Goal: Task Accomplishment & Management: Complete application form

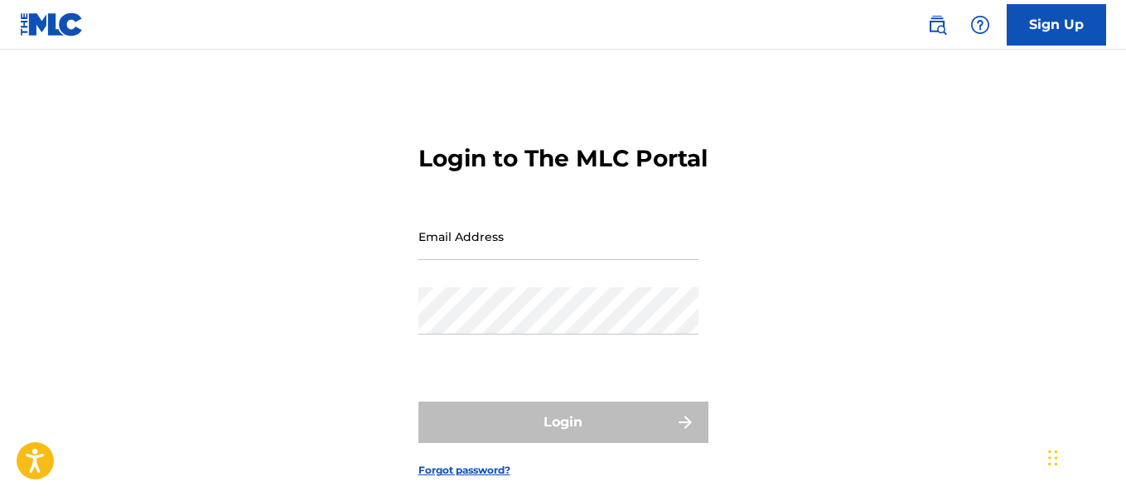
click at [603, 260] on input "Email Address" at bounding box center [559, 236] width 280 height 47
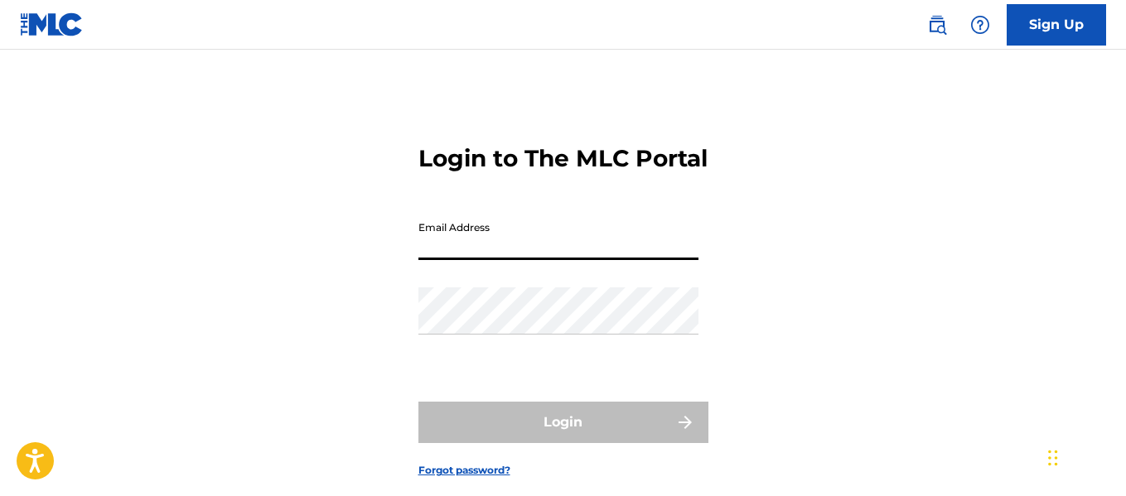
click at [686, 234] on form "Login to The MLC Portal Email Address Password Login Forgot password?" at bounding box center [564, 298] width 290 height 414
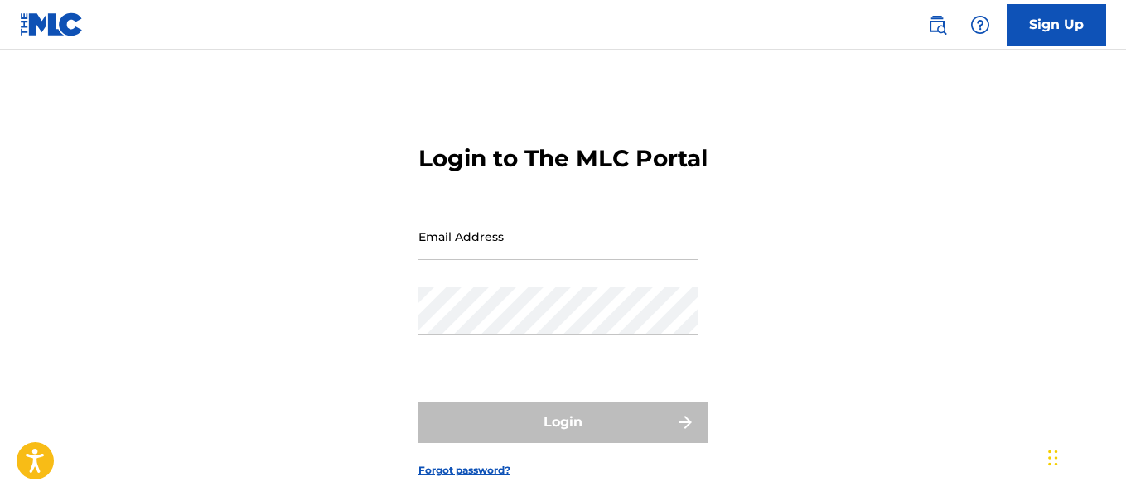
click at [605, 260] on input "Email Address" at bounding box center [559, 236] width 280 height 47
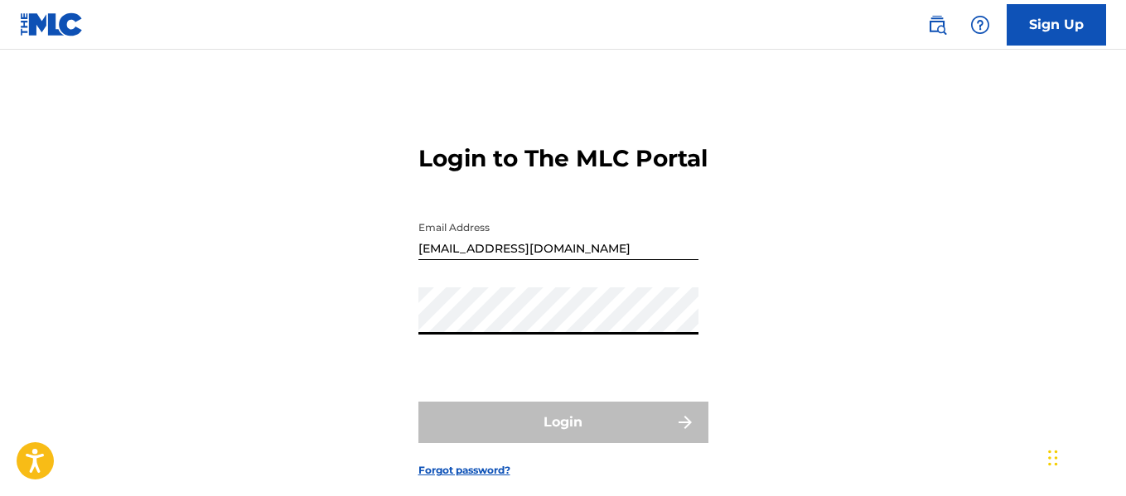
type input "[EMAIL_ADDRESS][DOMAIN_NAME]"
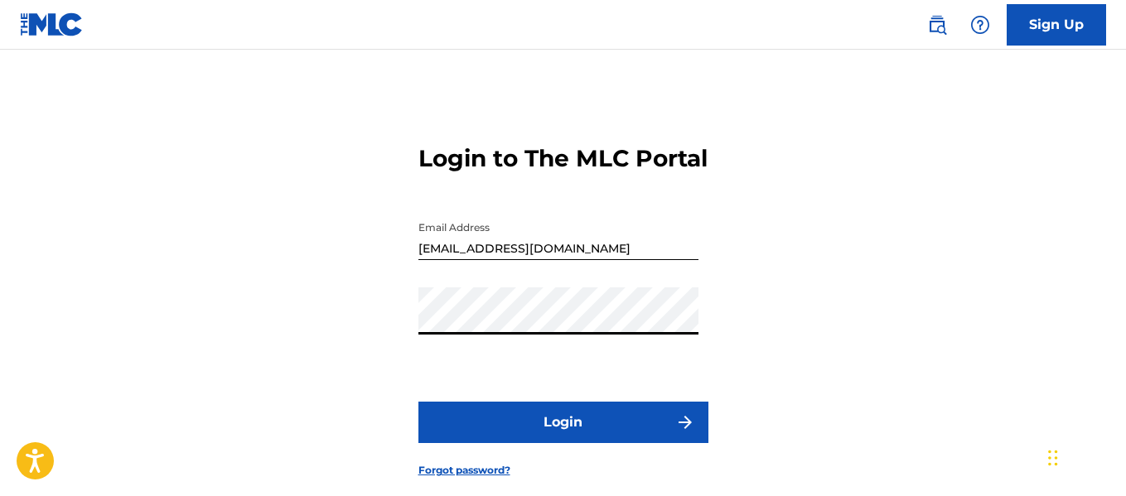
click at [596, 443] on button "Login" at bounding box center [564, 422] width 290 height 41
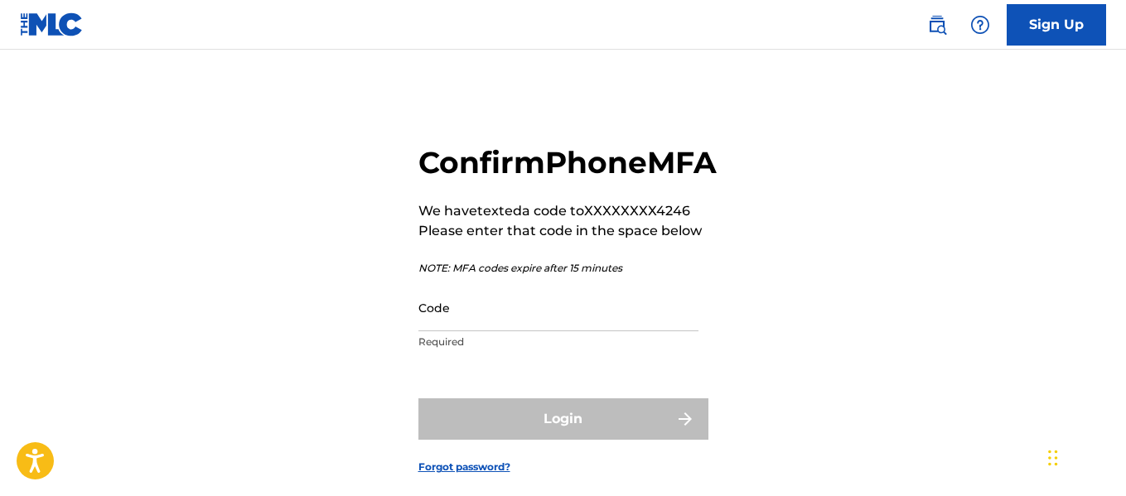
click at [637, 332] on input "Code" at bounding box center [559, 307] width 280 height 47
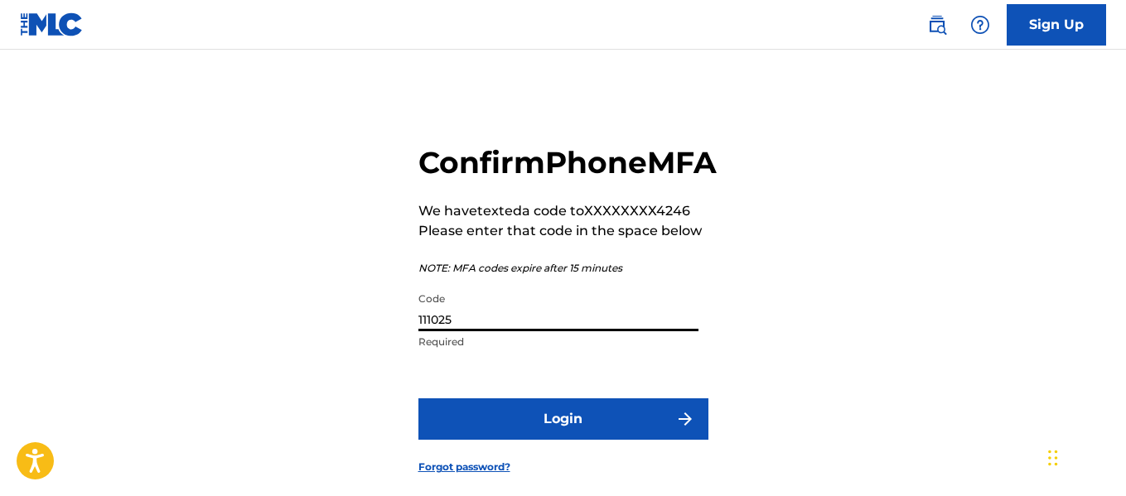
type input "111025"
click at [624, 440] on button "Login" at bounding box center [564, 419] width 290 height 41
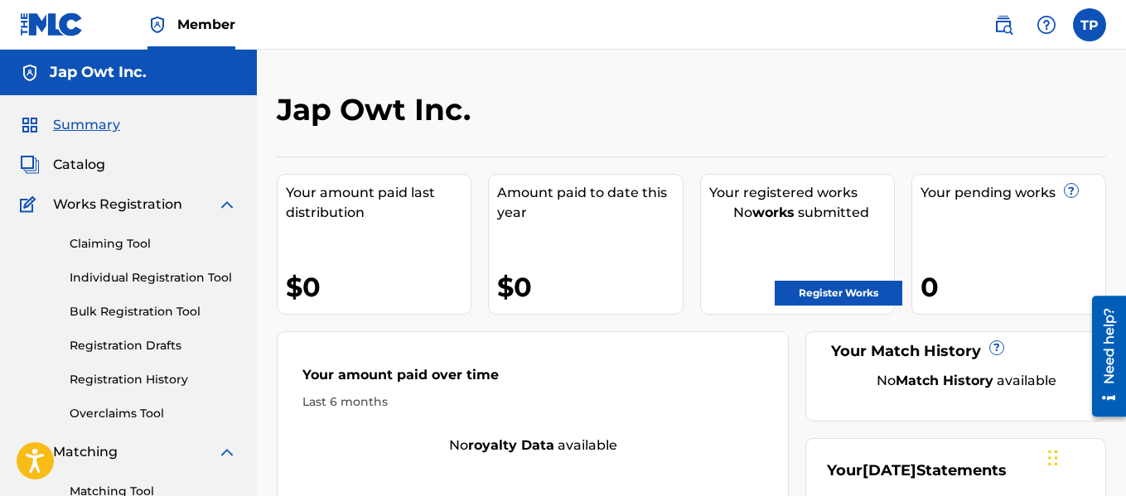
click at [90, 161] on span "Catalog" at bounding box center [79, 165] width 52 height 20
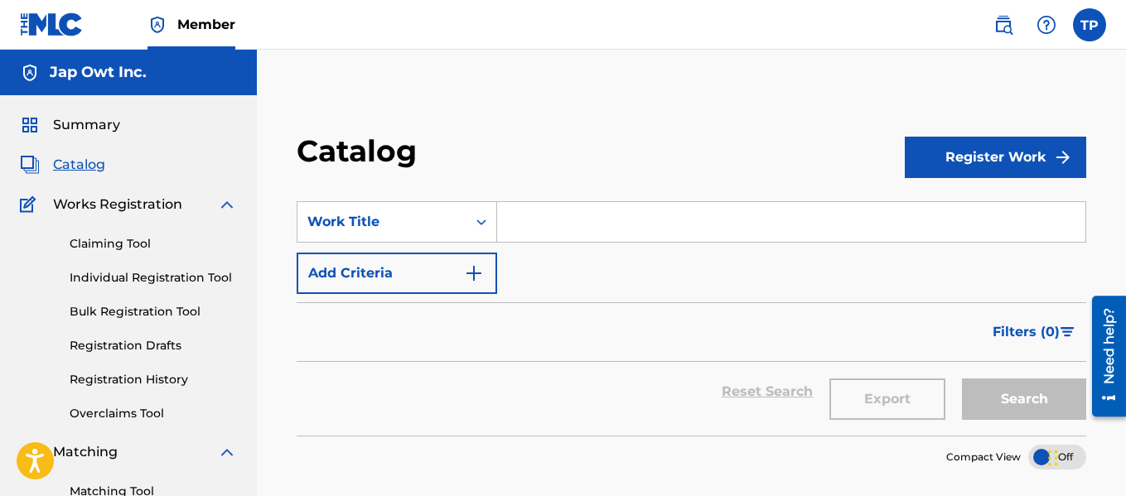
click at [1087, 22] on label at bounding box center [1089, 24] width 33 height 33
click at [1090, 25] on input "TP [PERSON_NAME] [EMAIL_ADDRESS][DOMAIN_NAME] Notification Preferences Profile …" at bounding box center [1090, 25] width 0 height 0
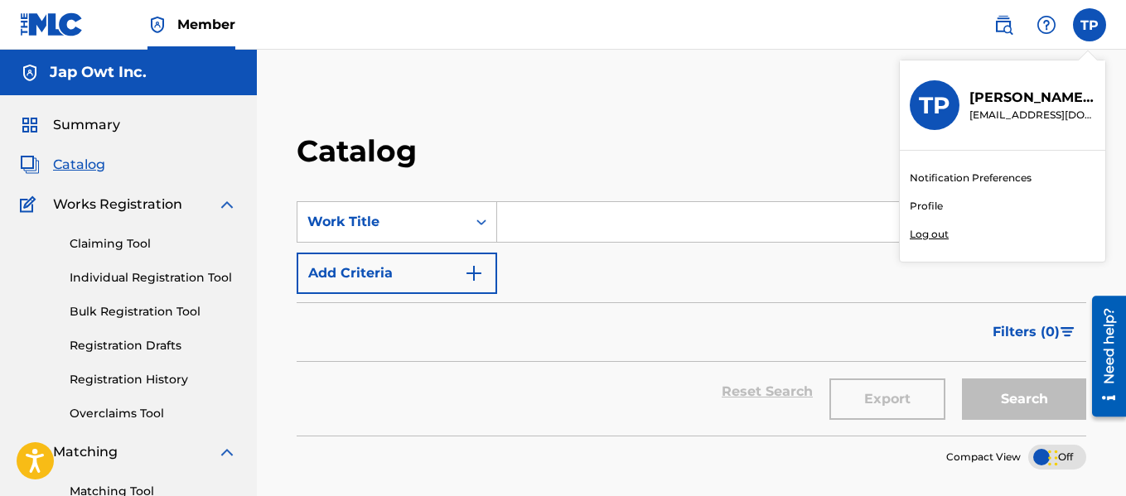
click at [927, 208] on link "Profile" at bounding box center [926, 206] width 33 height 15
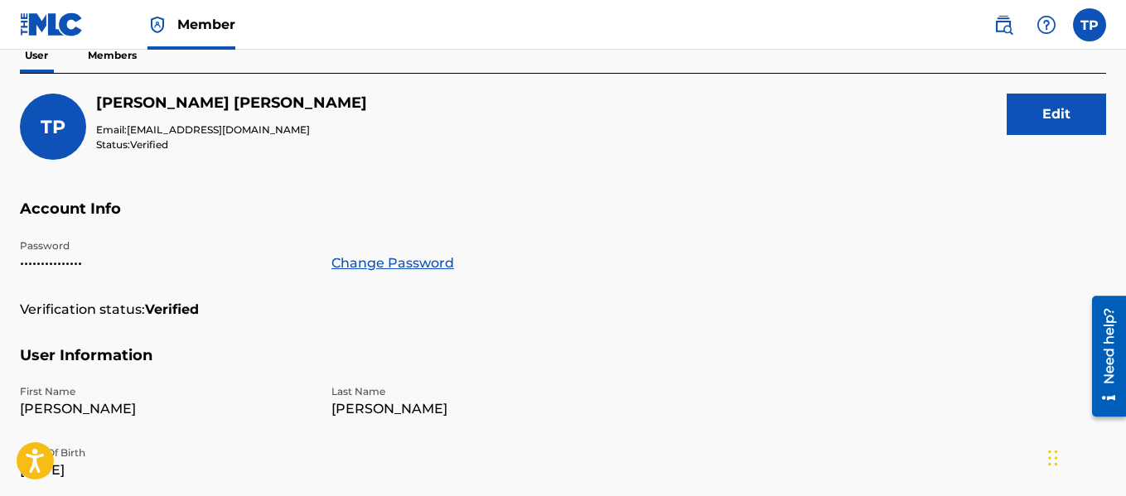
scroll to position [166, 0]
click at [1053, 117] on button "Edit" at bounding box center [1056, 114] width 99 height 41
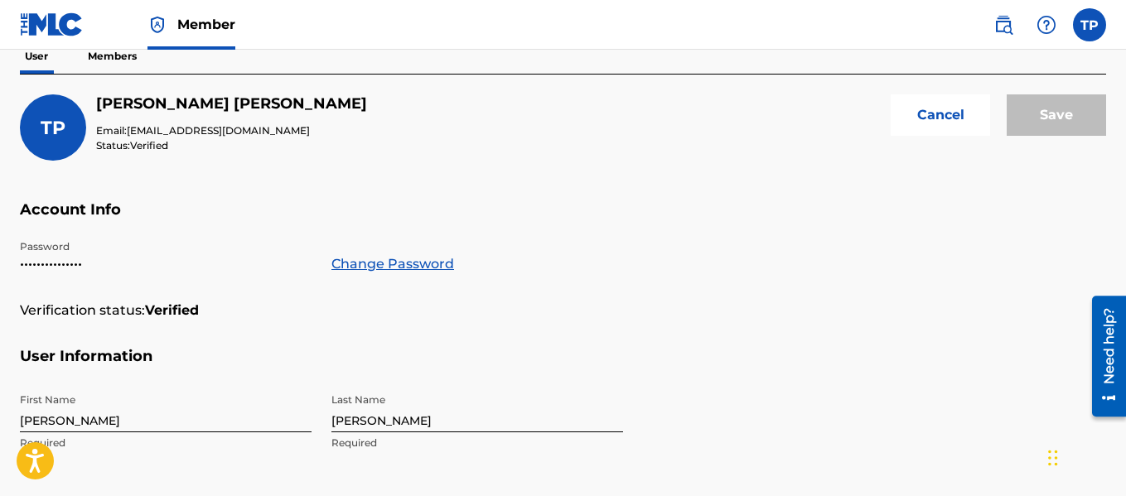
click at [146, 129] on span "[EMAIL_ADDRESS][DOMAIN_NAME]" at bounding box center [218, 130] width 183 height 12
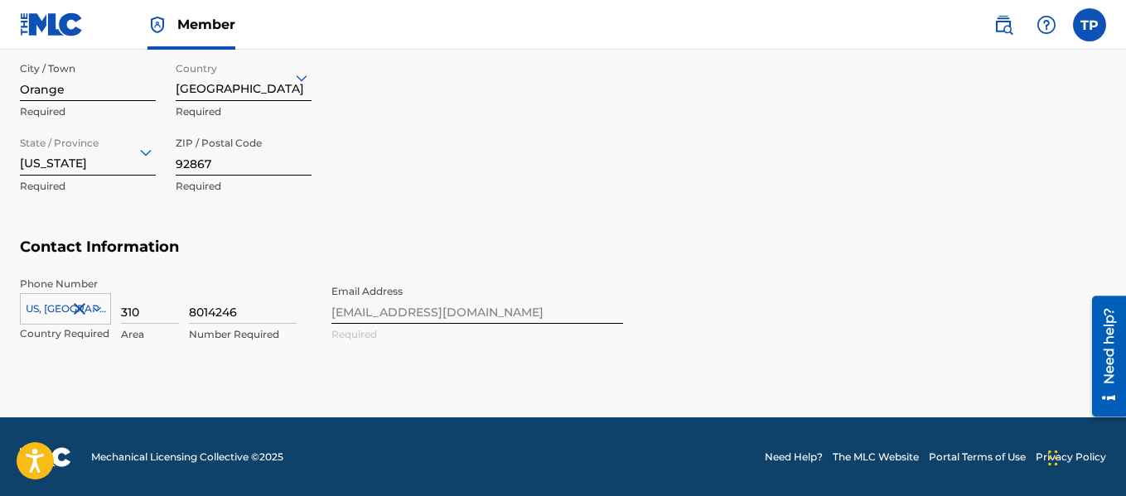
scroll to position [832, 0]
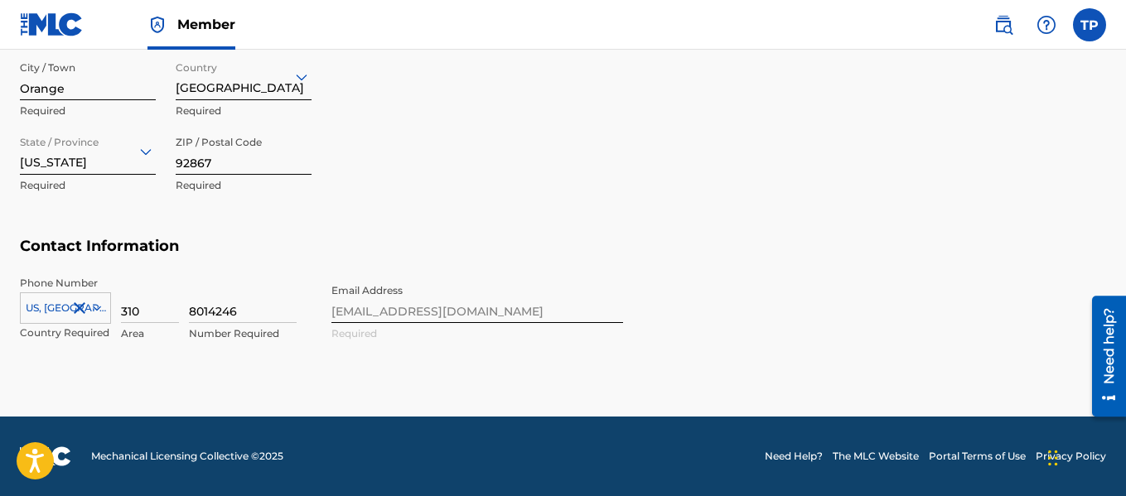
click at [428, 308] on div "Phone Number [GEOGRAPHIC_DATA], [GEOGRAPHIC_DATA] +1 Country Required 310 Area …" at bounding box center [321, 326] width 603 height 101
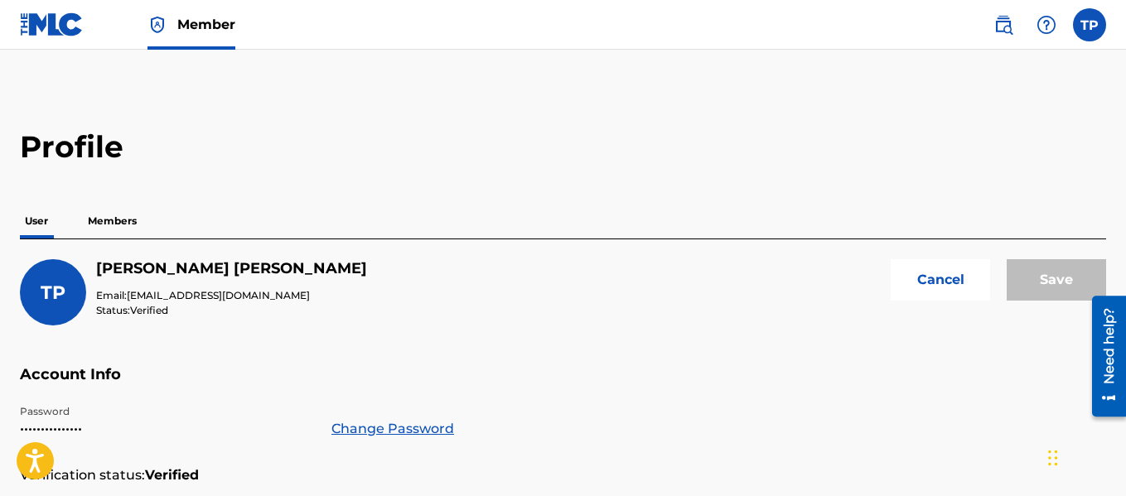
scroll to position [0, 0]
click at [943, 275] on button "Cancel" at bounding box center [940, 280] width 99 height 41
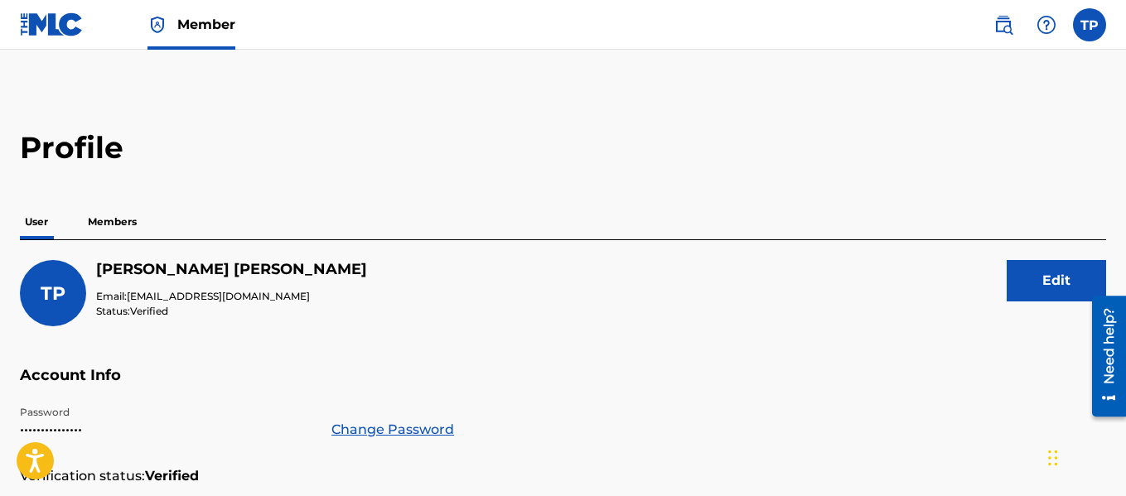
click at [121, 221] on p "Members" at bounding box center [112, 222] width 59 height 35
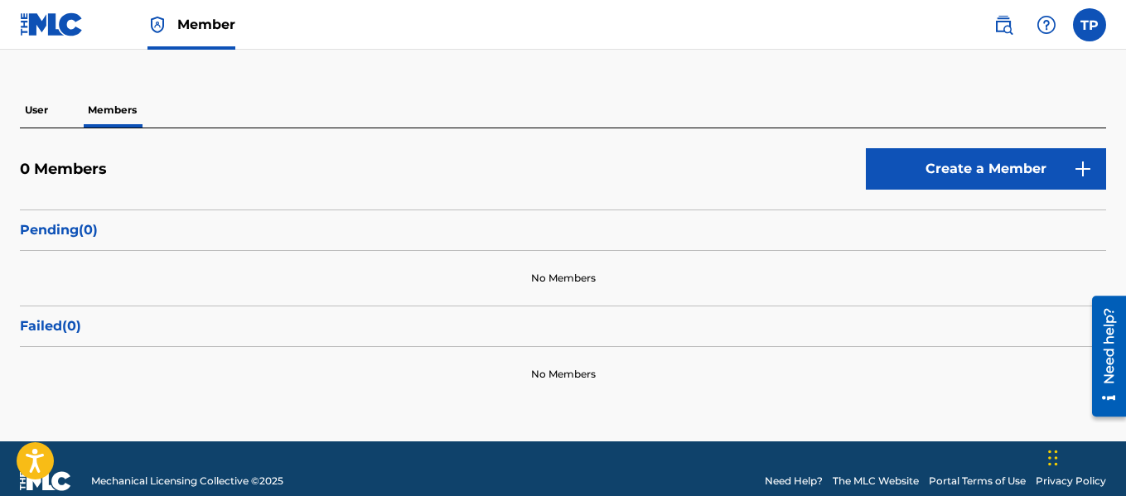
scroll to position [137, 0]
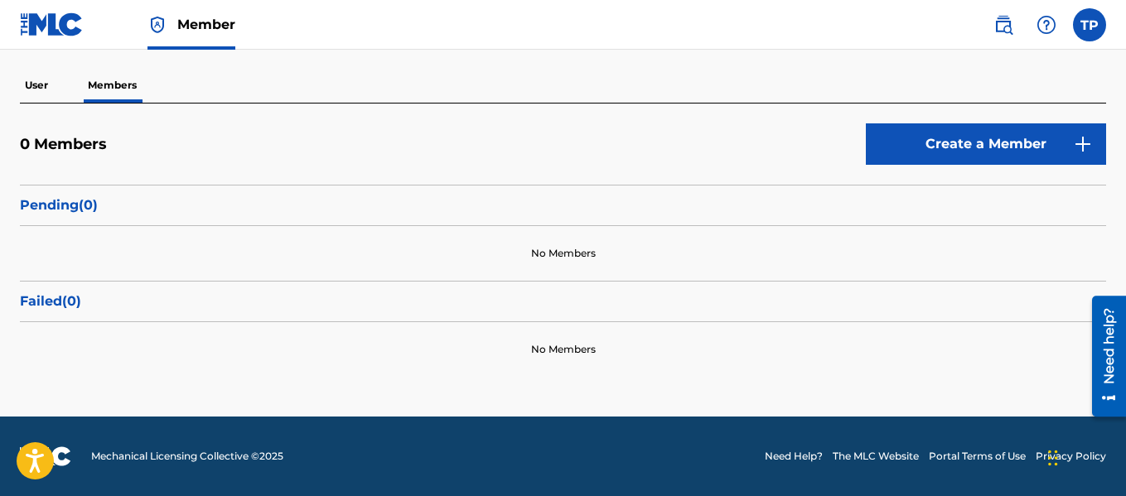
click at [962, 141] on link "Create a Member" at bounding box center [986, 143] width 240 height 41
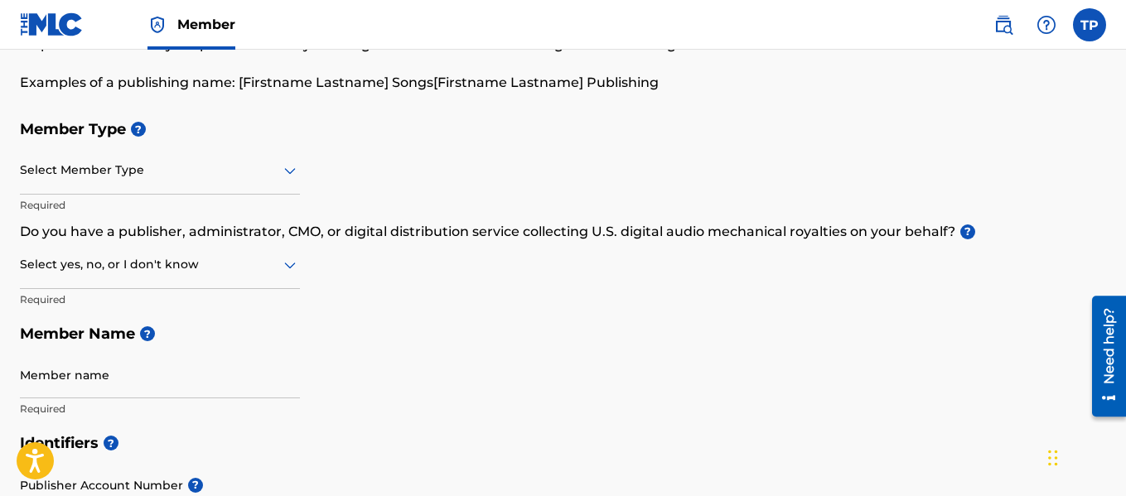
scroll to position [166, 0]
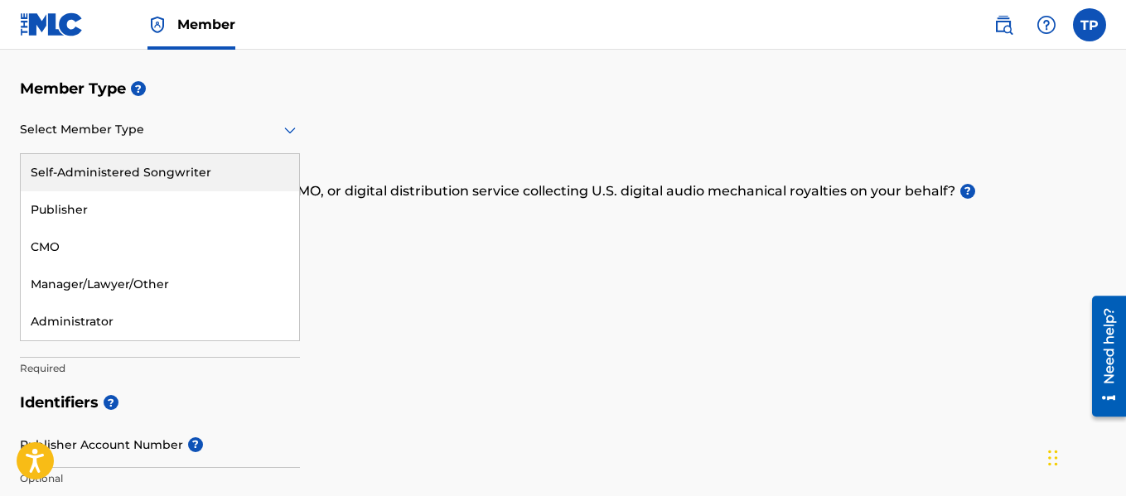
click at [288, 129] on icon at bounding box center [290, 131] width 12 height 7
click at [370, 129] on div "Member Type ? 5 results available. Use Up and Down to choose options, press Ent…" at bounding box center [563, 228] width 1087 height 314
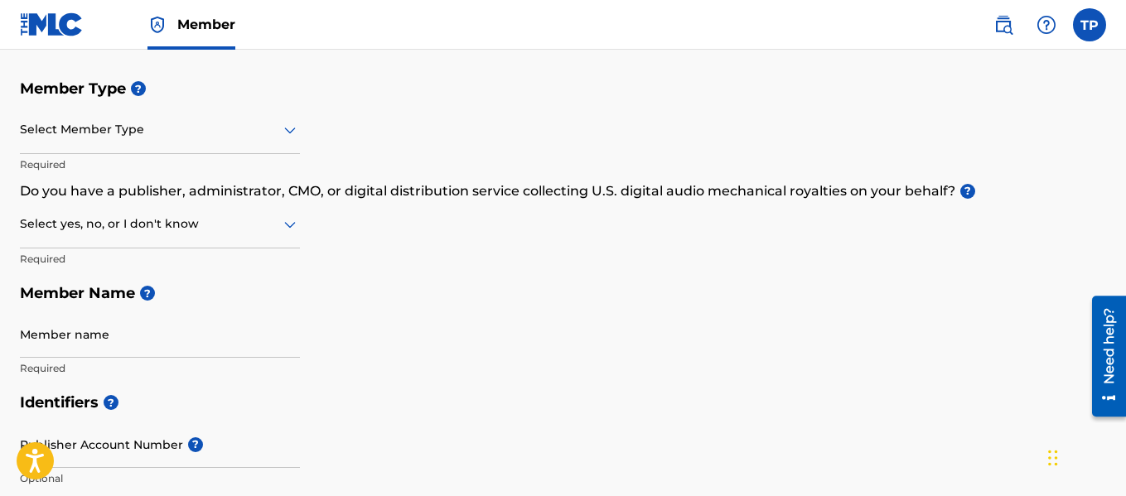
click at [295, 224] on icon at bounding box center [290, 225] width 12 height 7
click at [247, 260] on div "Yes" at bounding box center [160, 267] width 278 height 37
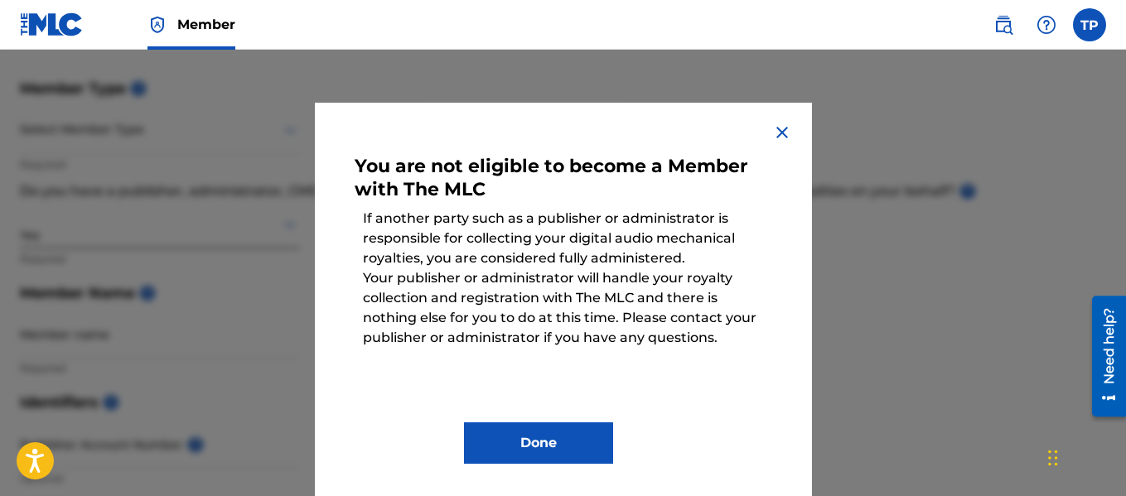
click at [777, 130] on img at bounding box center [782, 133] width 20 height 20
